Goal: Obtain resource: Download file/media

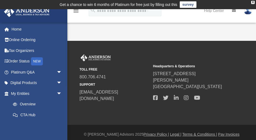
click at [42, 139] on div "[PERSON_NAME][EMAIL_ADDRESS][PERSON_NAME][DOMAIN_NAME] Sign Out [EMAIL_ADDRESS]…" at bounding box center [33, 92] width 67 height 140
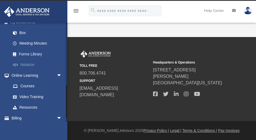
scroll to position [188, 0]
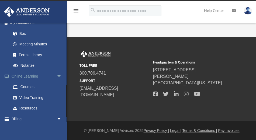
click at [57, 75] on span "arrow_drop_down" at bounding box center [62, 76] width 11 height 11
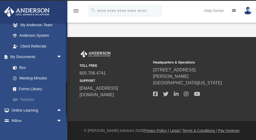
scroll to position [149, 0]
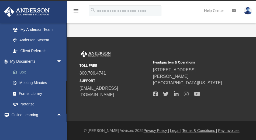
click at [20, 71] on link "Box" at bounding box center [39, 72] width 63 height 11
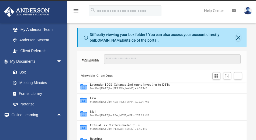
scroll to position [39, 0]
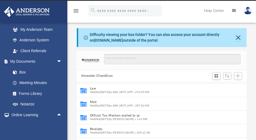
click at [101, 76] on button "Viewable-ClientDocs" at bounding box center [97, 75] width 32 height 5
click at [238, 37] on button "Close" at bounding box center [238, 38] width 5 height 8
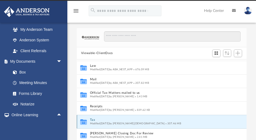
click at [91, 118] on button "Tax" at bounding box center [157, 120] width 134 height 4
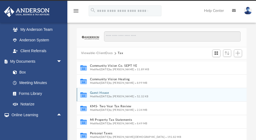
scroll to position [12, 0]
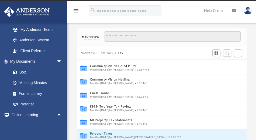
click at [96, 133] on button "Personal Taxes" at bounding box center [157, 134] width 134 height 4
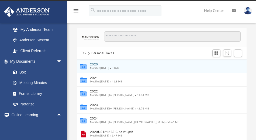
scroll to position [0, 0]
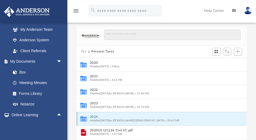
click at [91, 117] on button "2024" at bounding box center [158, 117] width 136 height 4
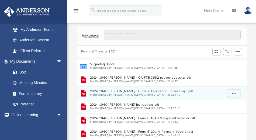
scroll to position [11, 0]
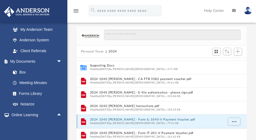
click at [146, 120] on button "2024 1040 [PERSON_NAME] - Form IL-1040-V Payment Voucher.pdf" at bounding box center [157, 120] width 134 height 4
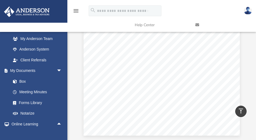
scroll to position [0, 0]
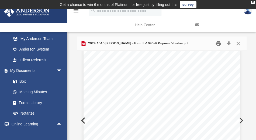
click at [218, 43] on button "Print" at bounding box center [218, 43] width 11 height 8
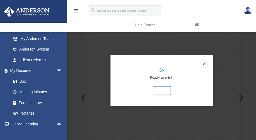
scroll to position [24, 0]
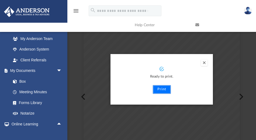
click at [159, 90] on button "Print" at bounding box center [162, 89] width 18 height 9
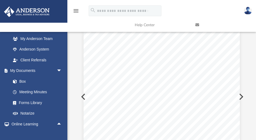
scroll to position [0, 0]
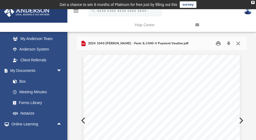
click at [239, 43] on button "Close" at bounding box center [239, 43] width 10 height 8
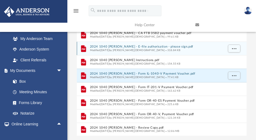
scroll to position [54, 0]
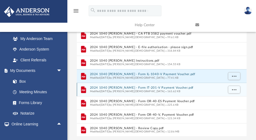
click at [114, 87] on button "2024 1040 [PERSON_NAME] - Form IT-201-V Payment Voucher.pdf" at bounding box center [157, 88] width 134 height 4
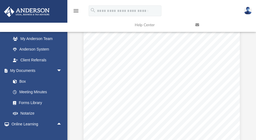
scroll to position [0, 0]
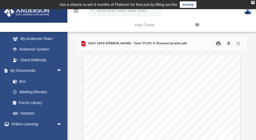
click at [217, 43] on button "Print" at bounding box center [218, 43] width 11 height 8
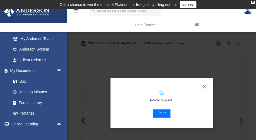
click at [161, 112] on button "Print" at bounding box center [162, 113] width 18 height 9
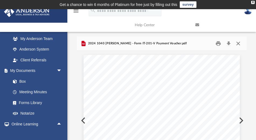
click at [238, 44] on button "Close" at bounding box center [239, 43] width 10 height 8
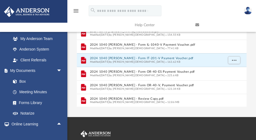
scroll to position [83, 0]
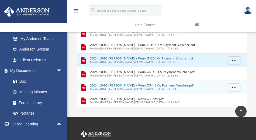
click at [119, 86] on button "2024 1040 [PERSON_NAME] - Form OR-40-V, Payment Voucher.pdf" at bounding box center [157, 86] width 134 height 4
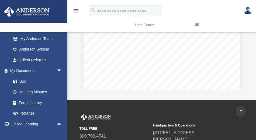
scroll to position [0, 0]
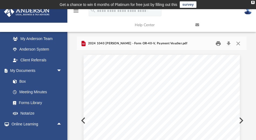
click at [218, 44] on button "Print" at bounding box center [218, 43] width 11 height 8
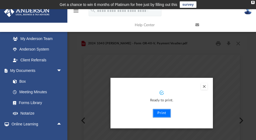
click at [158, 113] on button "Print" at bounding box center [162, 113] width 18 height 9
